Goal: Task Accomplishment & Management: Use online tool/utility

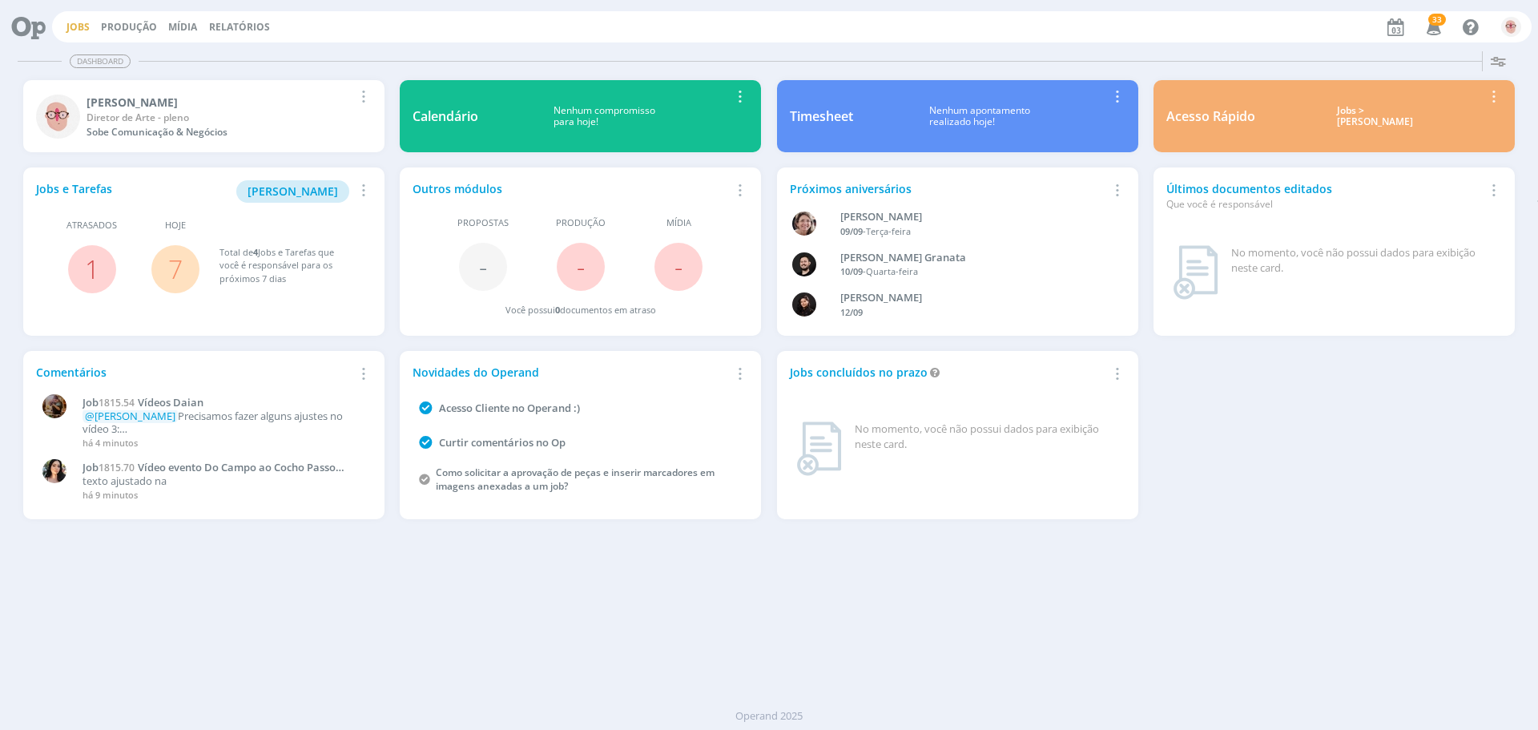
click at [82, 30] on link "Jobs" at bounding box center [77, 27] width 23 height 14
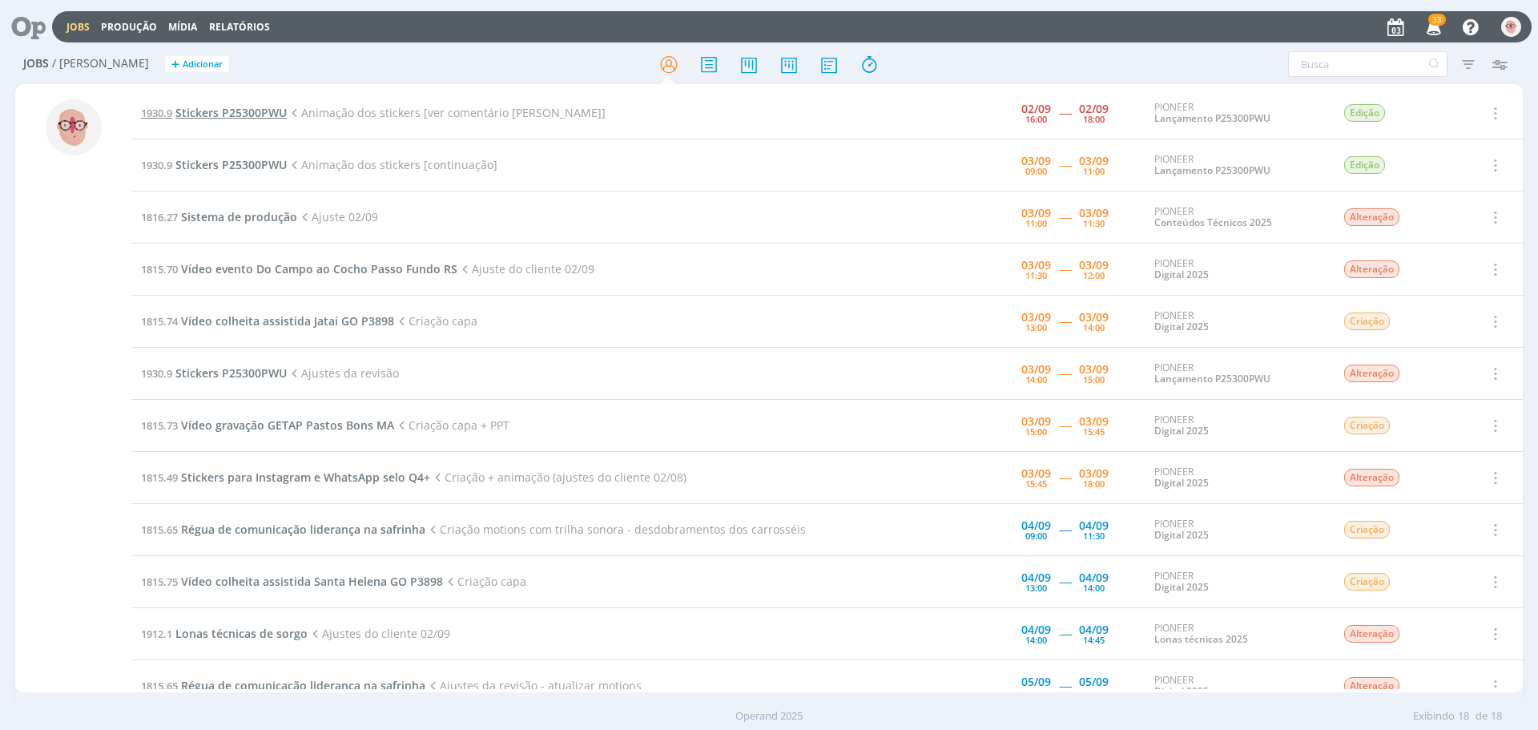
click at [231, 113] on span "Stickers P25300PWU" at bounding box center [230, 112] width 111 height 15
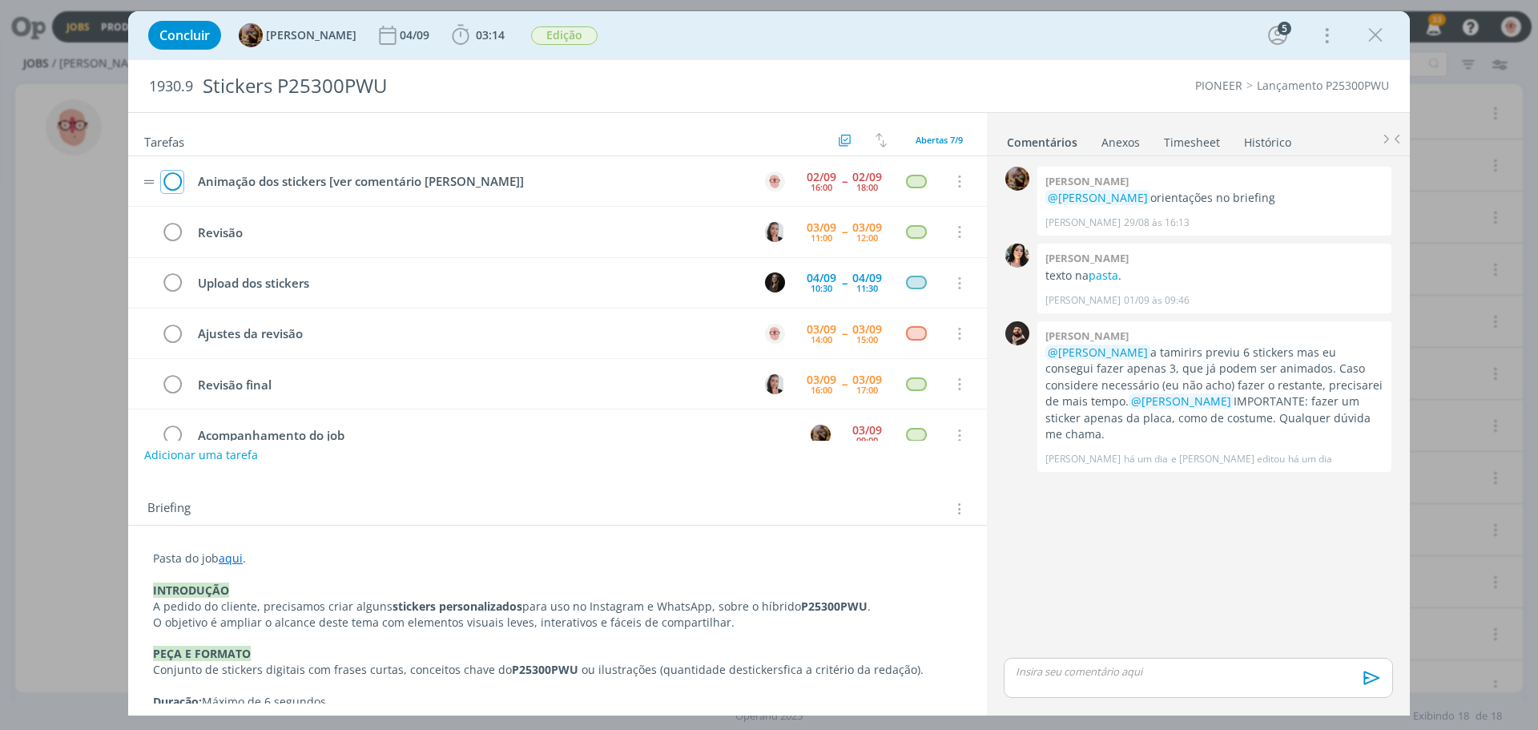
click at [169, 182] on icon "dialog" at bounding box center [172, 182] width 22 height 24
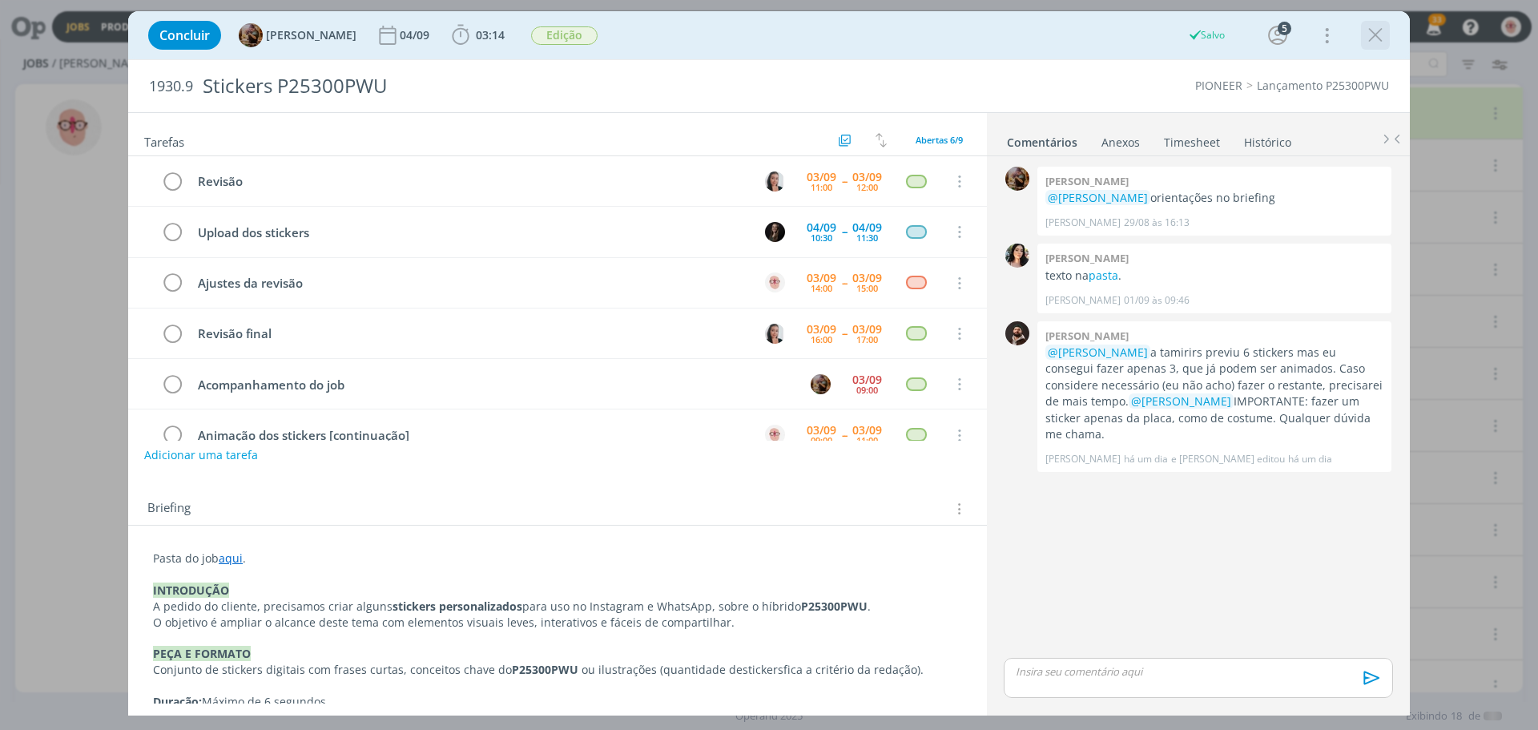
click at [1378, 34] on icon "dialog" at bounding box center [1375, 35] width 24 height 24
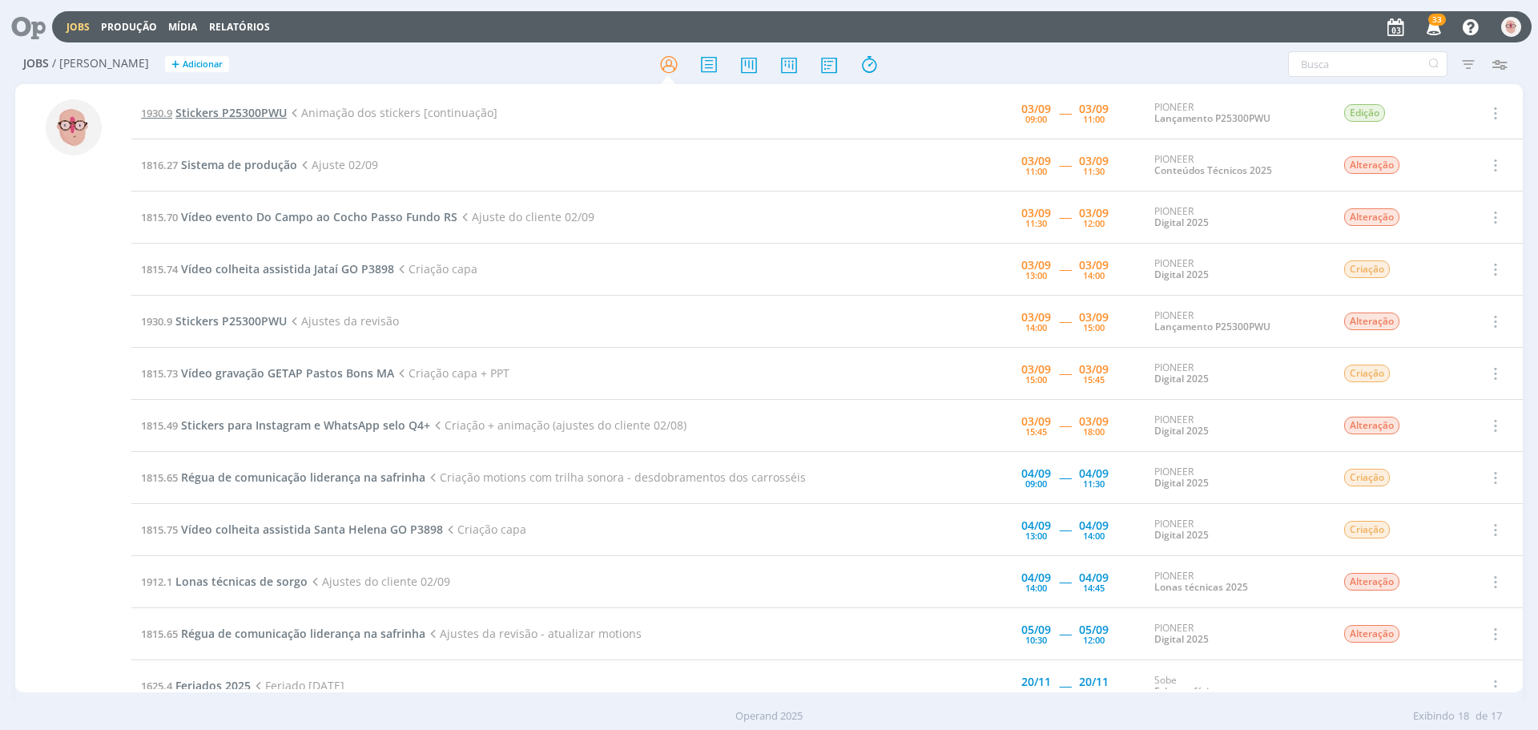
click at [228, 116] on span "Stickers P25300PWU" at bounding box center [230, 112] width 111 height 15
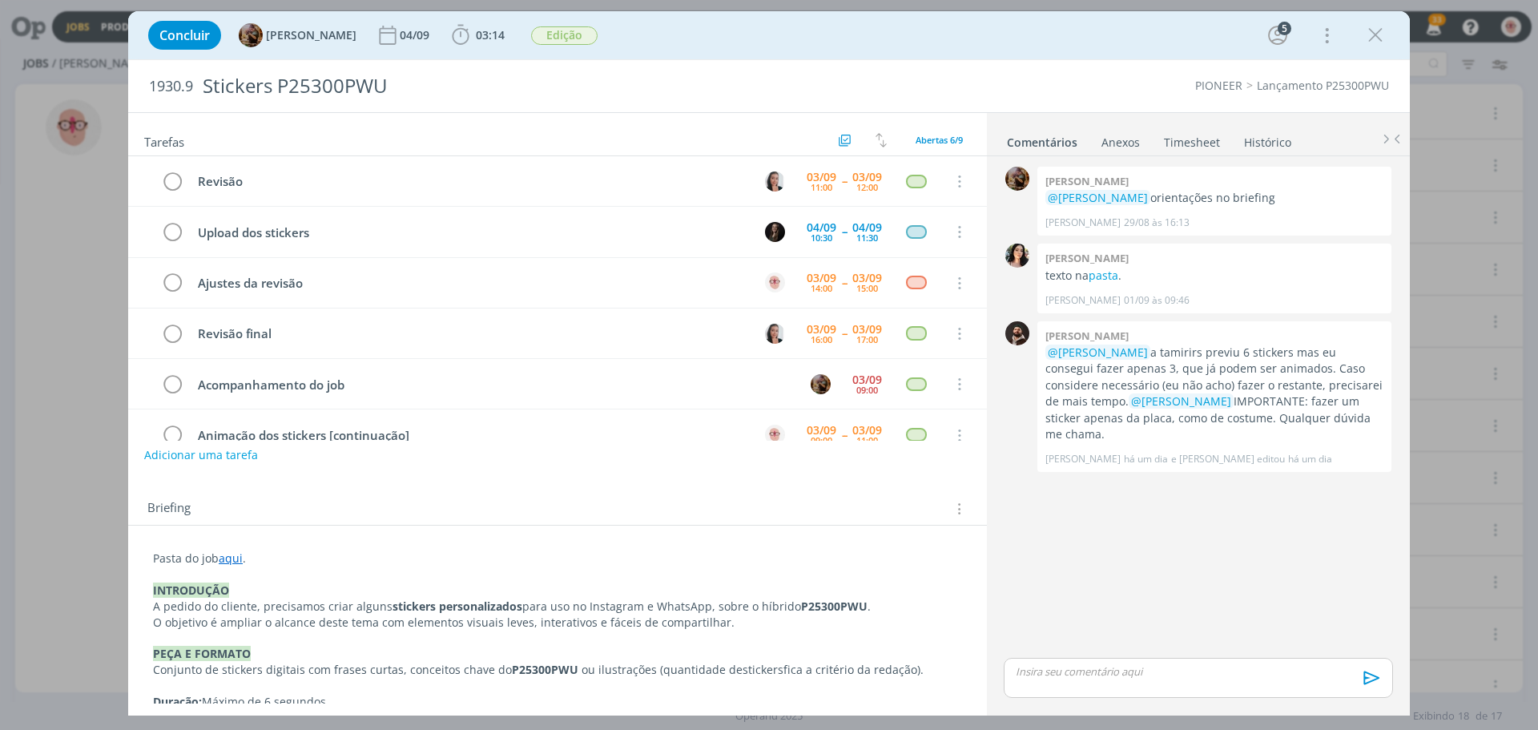
scroll to position [33, 0]
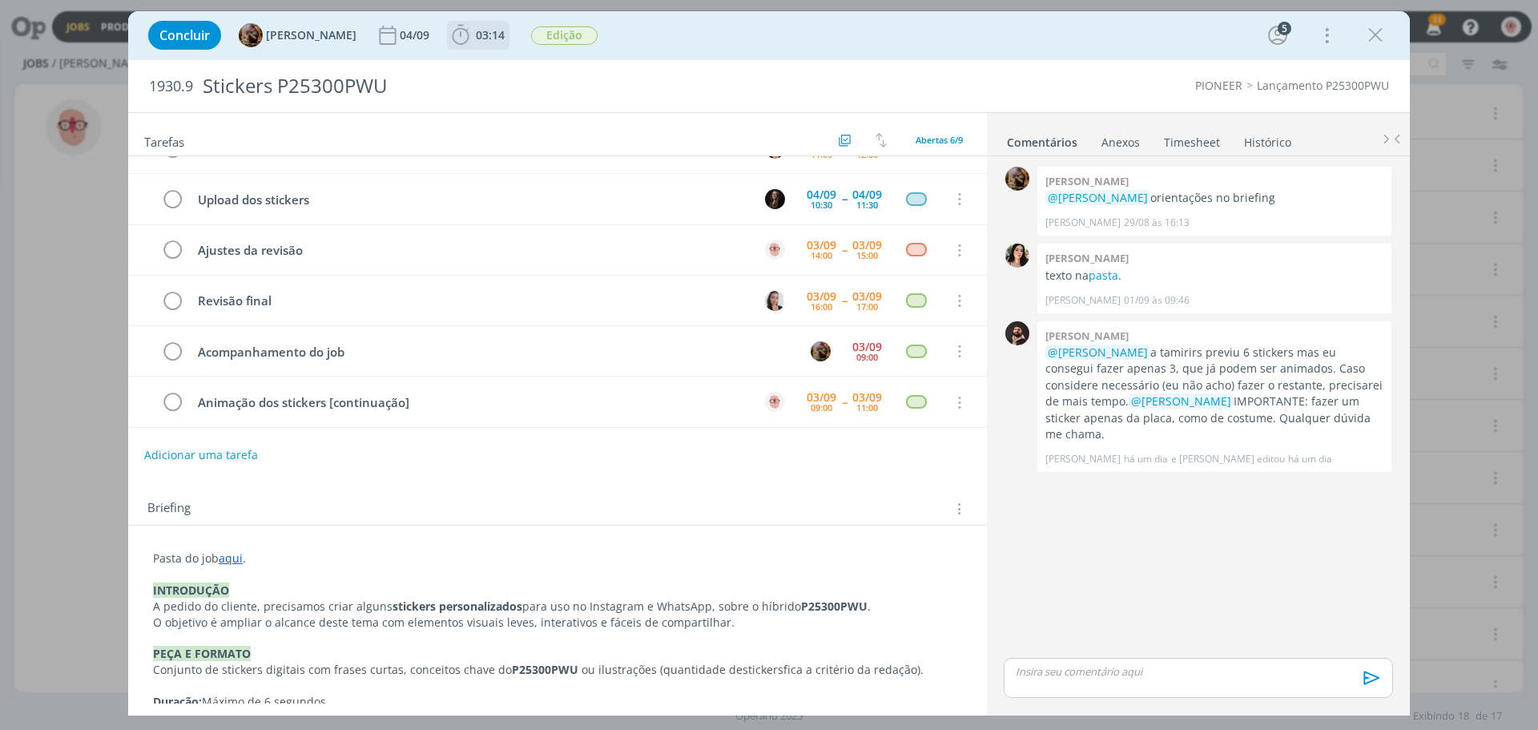
click at [469, 29] on icon "dialog" at bounding box center [460, 35] width 17 height 20
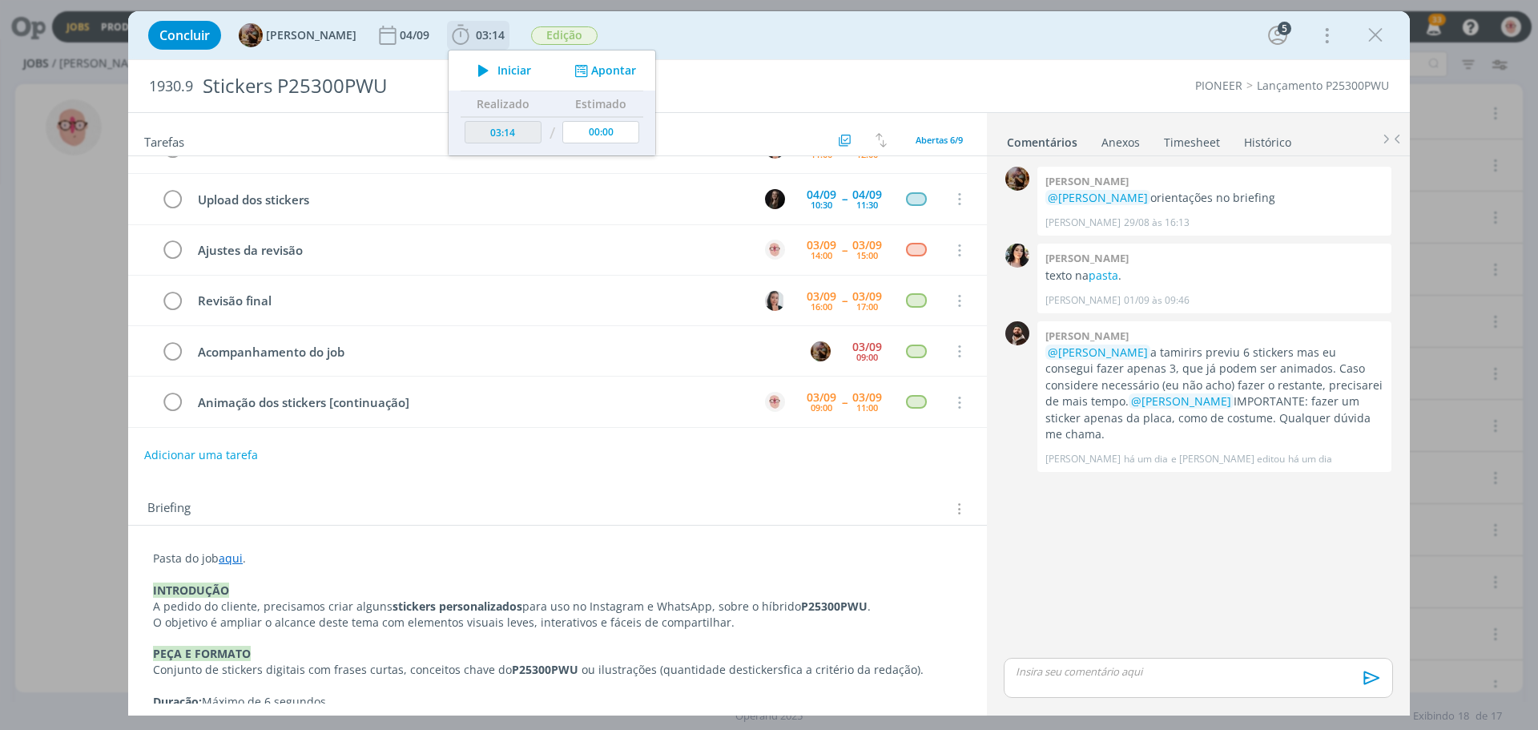
click at [489, 69] on icon "dialog" at bounding box center [483, 70] width 28 height 21
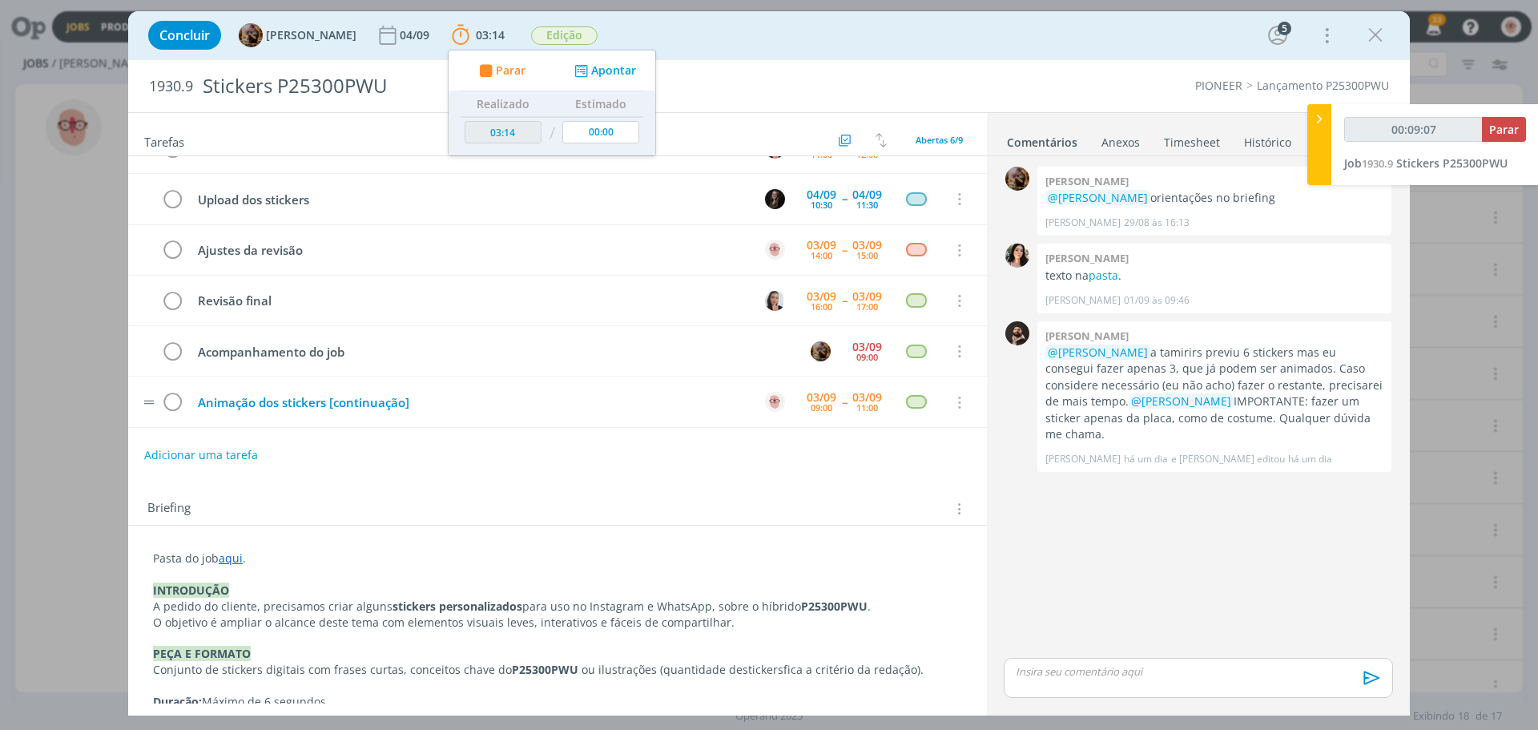
scroll to position [80, 0]
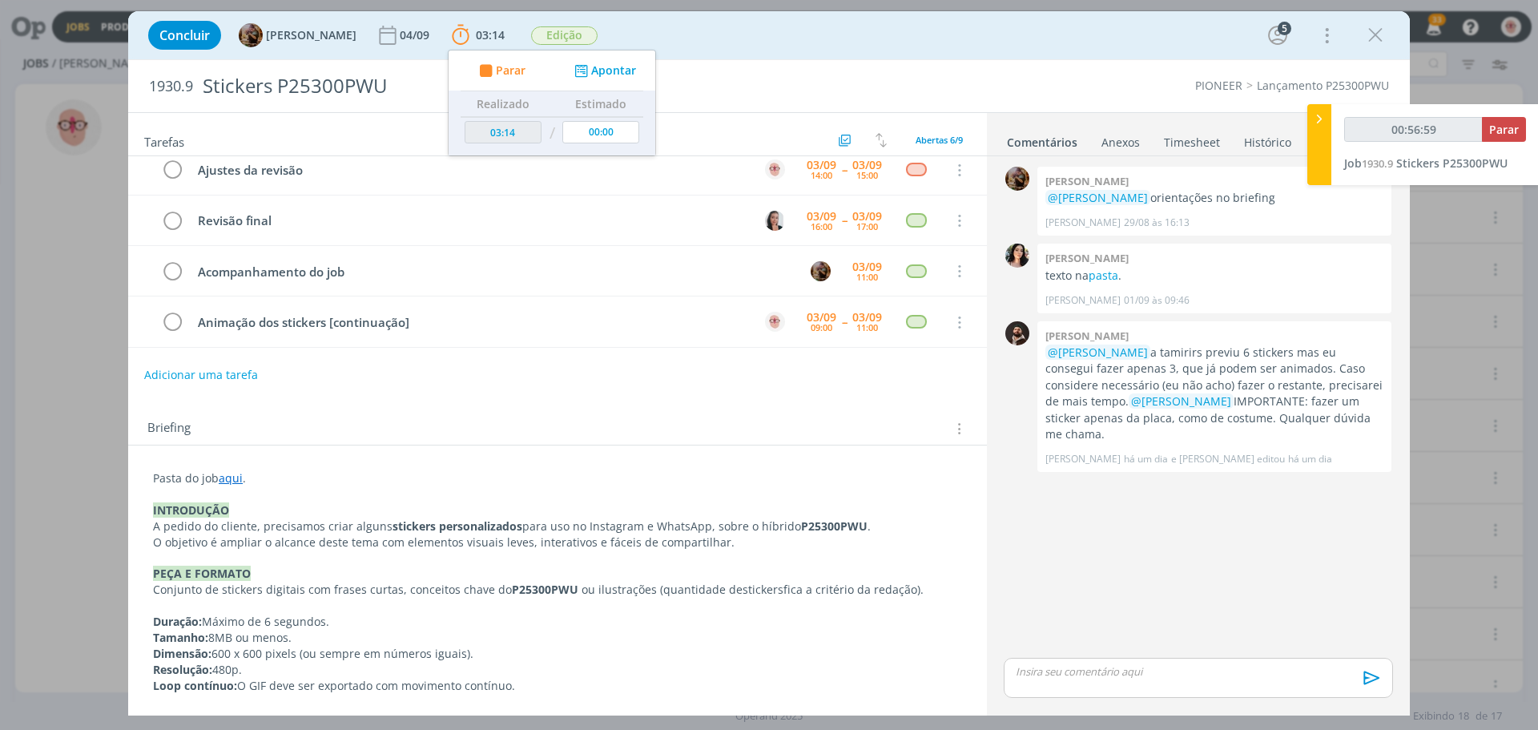
type input "00:57:59"
